Goal: Task Accomplishment & Management: Complete application form

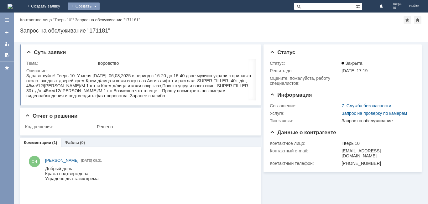
click at [100, 3] on div "Создать" at bounding box center [84, 7] width 32 height 8
click at [117, 17] on link "Заявка" at bounding box center [93, 19] width 48 height 8
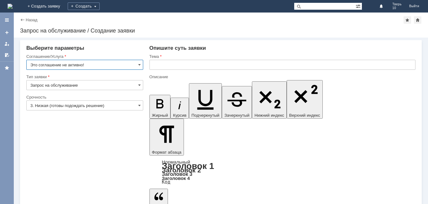
click at [90, 62] on input "Это соглашение не активно!" at bounding box center [84, 65] width 117 height 10
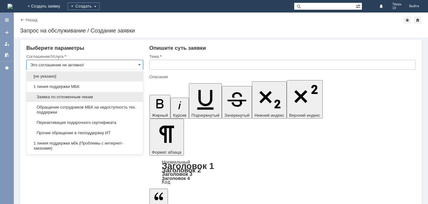
click at [92, 99] on span "Заявка по отложенным чекам" at bounding box center [84, 97] width 109 height 5
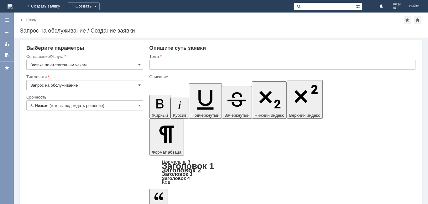
type input "Заявка по отложенным чекам"
click at [67, 107] on input "3. Низкая (готовы подождать решение)" at bounding box center [84, 106] width 117 height 10
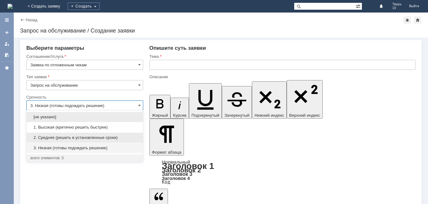
click at [93, 137] on span "2. Средняя (решить в установленные сроки)" at bounding box center [84, 137] width 109 height 5
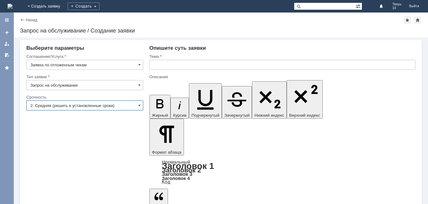
type input "2. Средняя (решить в установленные сроки)"
click at [179, 70] on div at bounding box center [282, 72] width 266 height 4
click at [192, 65] on input "text" at bounding box center [282, 65] width 266 height 10
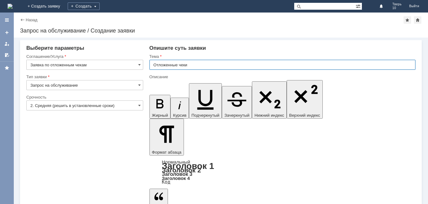
type input "Отложенные чеки"
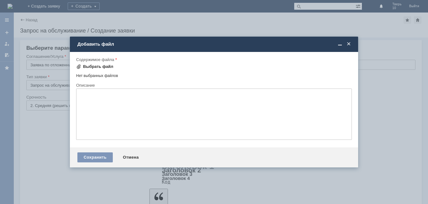
click at [99, 67] on div "Выбрать файл" at bounding box center [98, 66] width 30 height 5
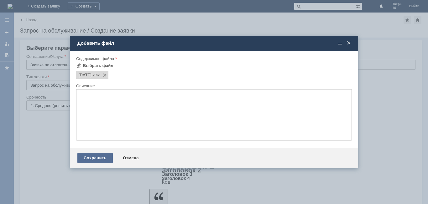
click at [102, 157] on div "Сохранить" at bounding box center [94, 158] width 35 height 10
